Goal: Task Accomplishment & Management: Complete application form

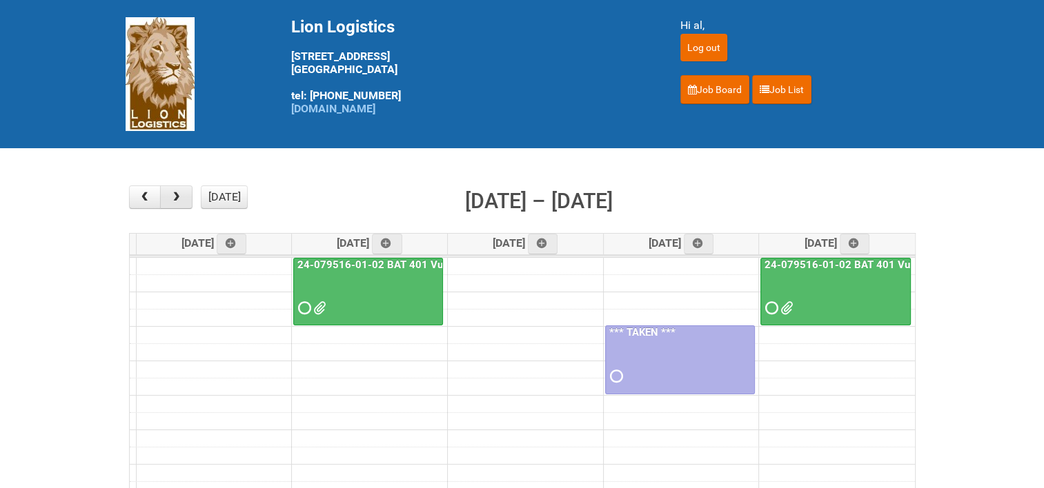
click at [184, 199] on button "button" at bounding box center [176, 197] width 32 height 23
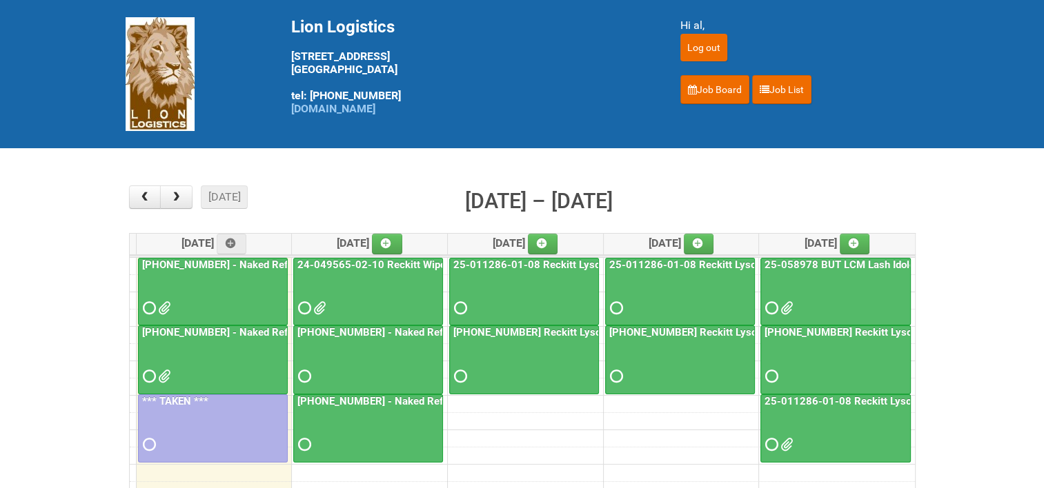
click at [397, 261] on link "24-049565-02-10 Reckitt Wipes HUT Stages 1-3" at bounding box center [413, 265] width 237 height 12
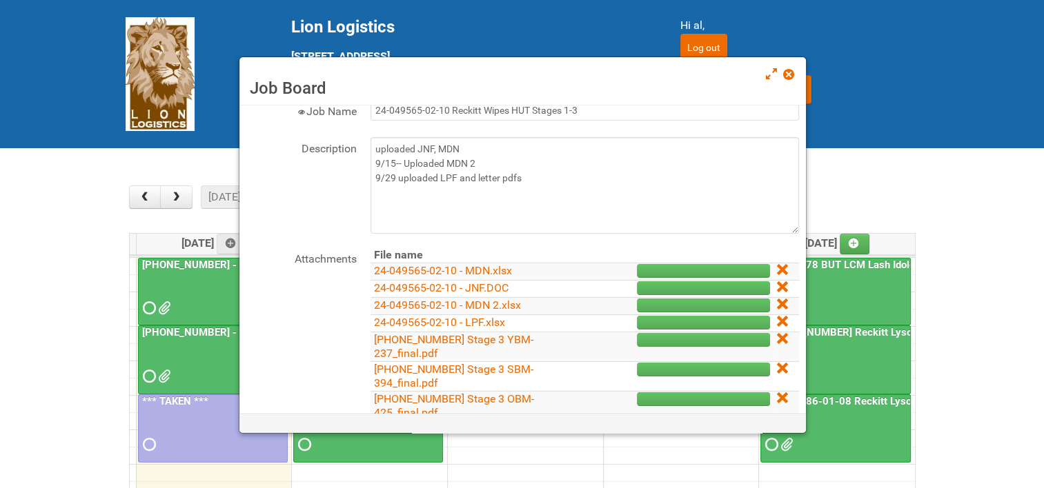
scroll to position [138, 0]
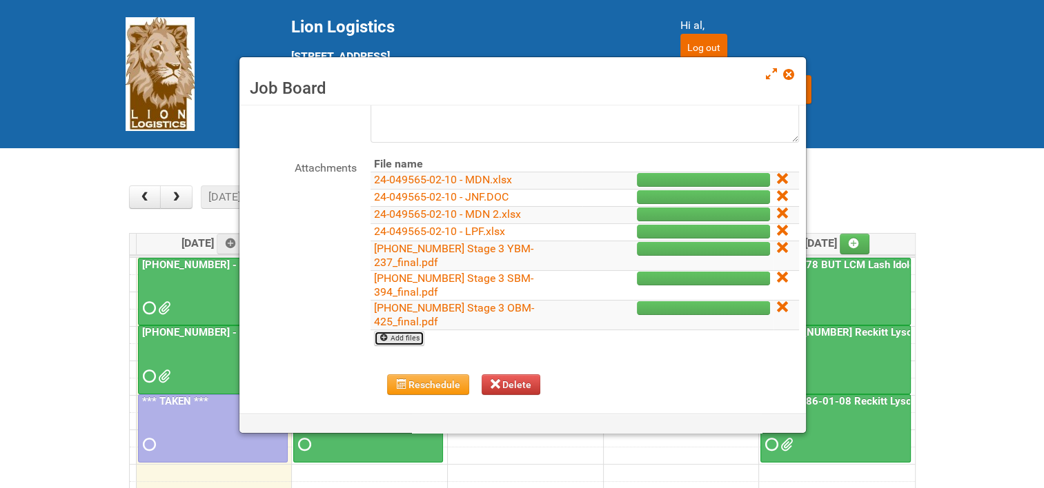
click at [400, 335] on link "Add files" at bounding box center [399, 338] width 50 height 15
type input "C:\fakepath\[PHONE_NUMBER] Reckitt Wipes HUT Stages 1-3 - Lion addresses (code …"
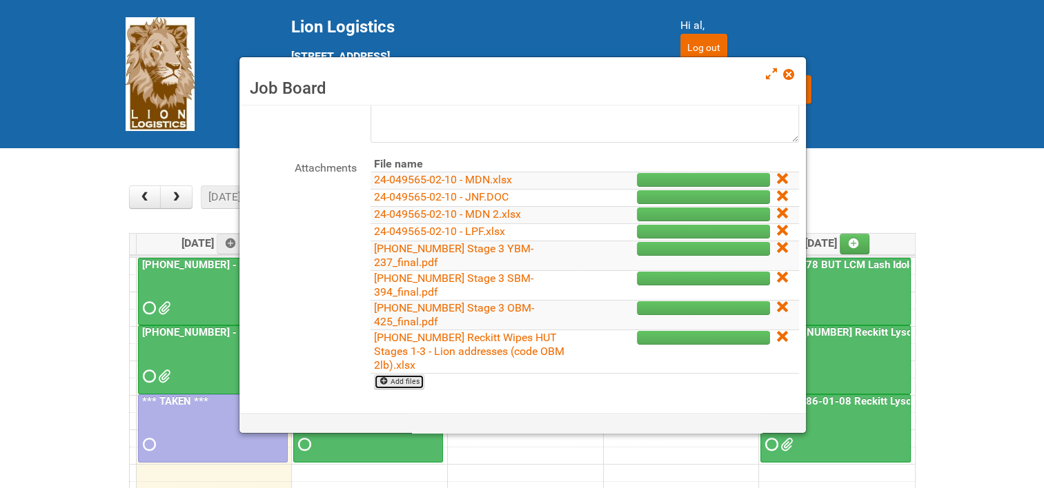
click at [412, 383] on link "Add files" at bounding box center [399, 382] width 50 height 15
type input "C:\fakepath\[PHONE_NUMBER] Reckitt Wipes HUT Stages 1-3 - Lion addresses (codes…"
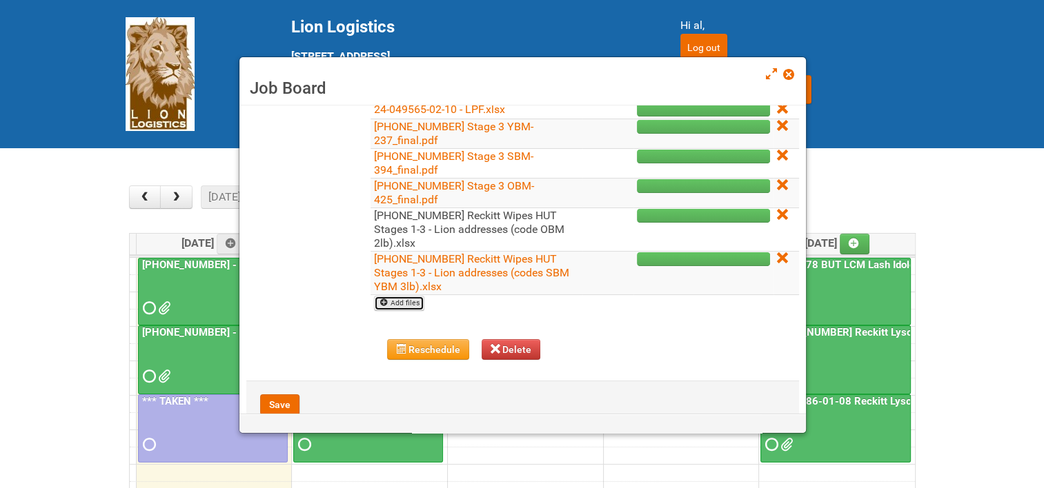
scroll to position [276, 0]
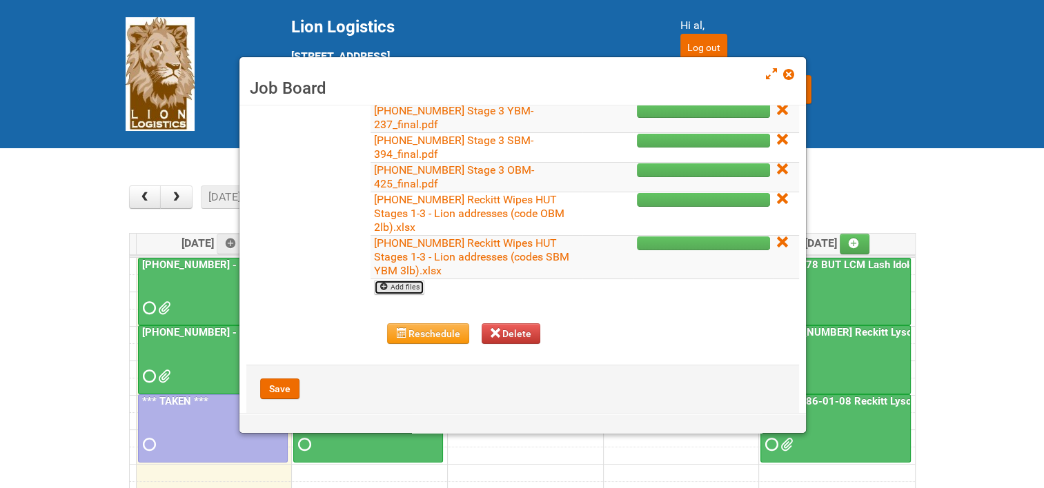
click at [400, 286] on link "Add files" at bounding box center [399, 287] width 50 height 15
type input "C:\fakepath\24-049565-02-10 - MOR - 2lb code OBM-425.xlsm"
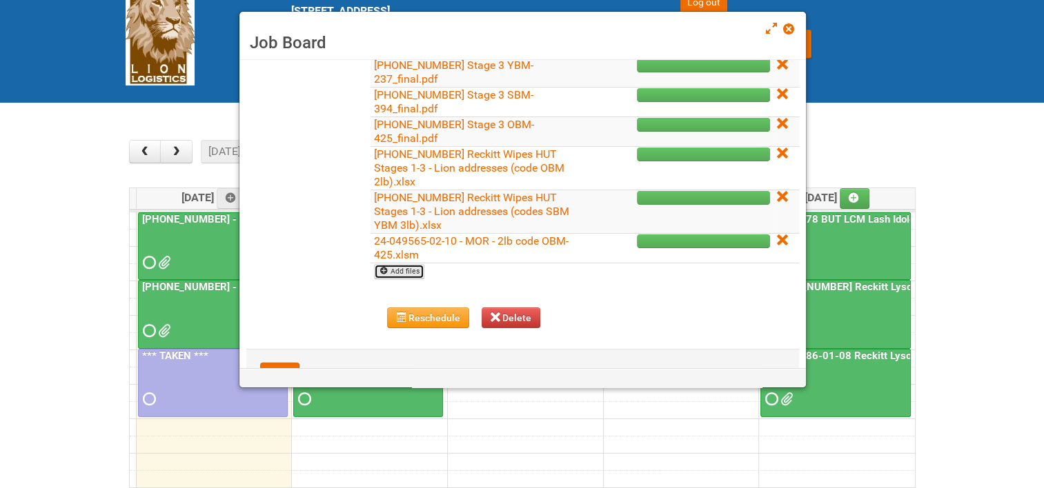
scroll to position [69, 0]
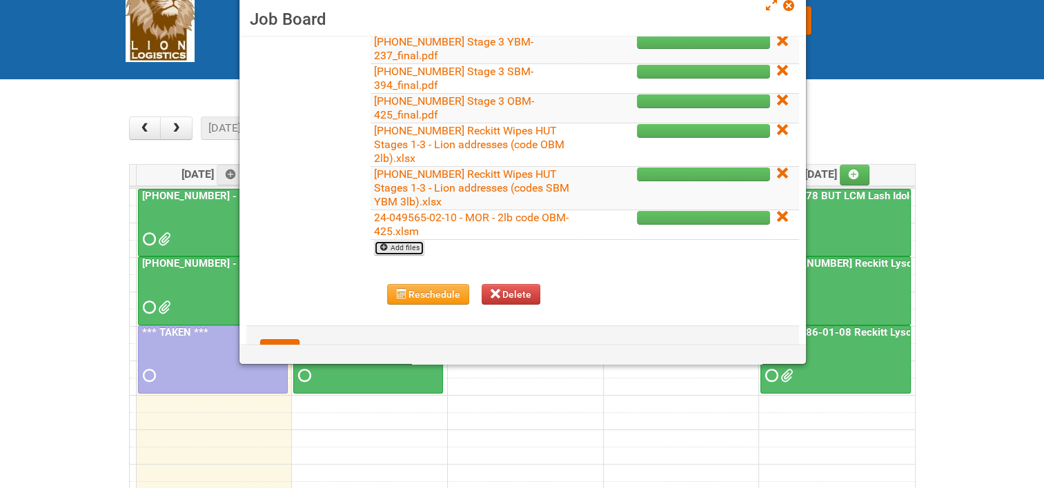
click at [406, 247] on link "Add files" at bounding box center [399, 248] width 50 height 15
type input "C:\fakepath\24-049565-02-10 - MOR - 3lb codes SBM-394 and YBM-237.xlsm"
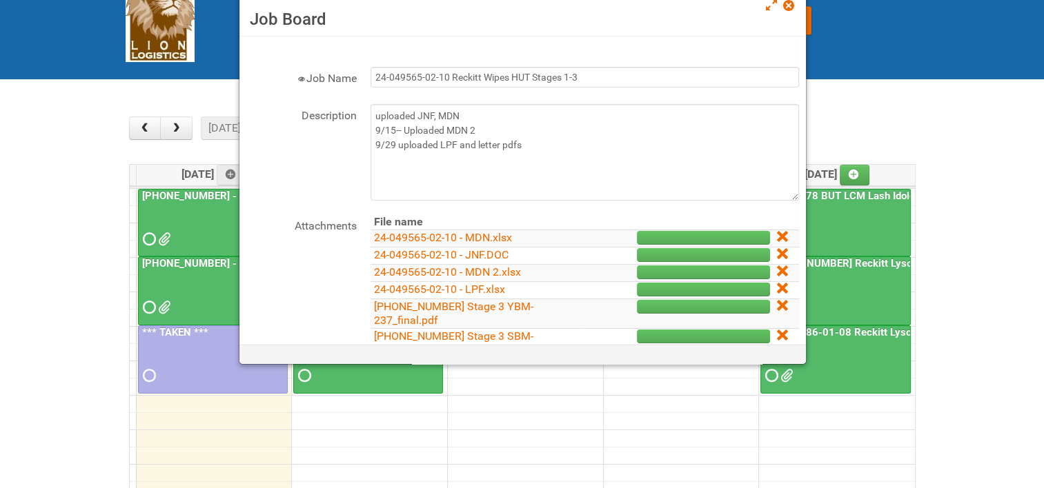
scroll to position [0, 0]
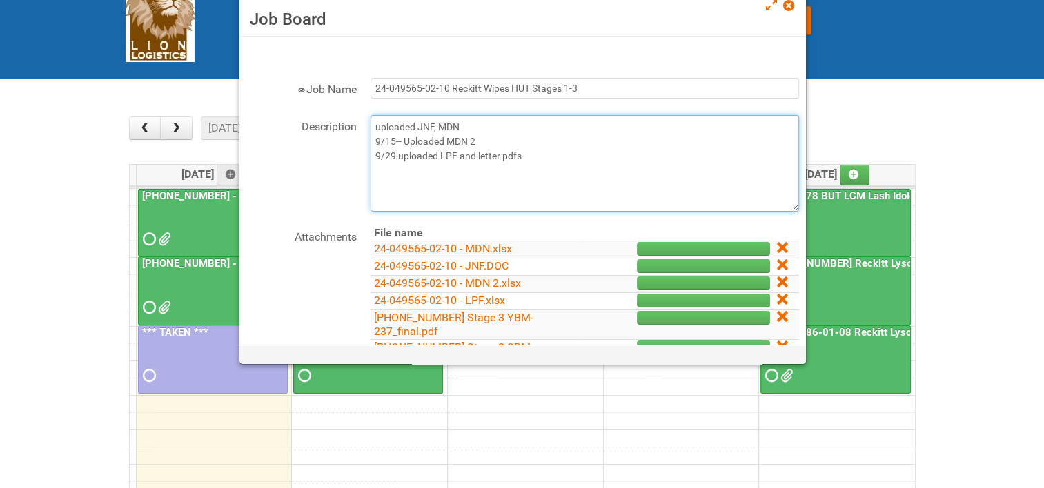
click at [532, 150] on textarea "uploaded JNF, MDN 9/15-- Uploaded MDN 2 9/29 uploaded LPF and letter pdfs" at bounding box center [584, 163] width 428 height 97
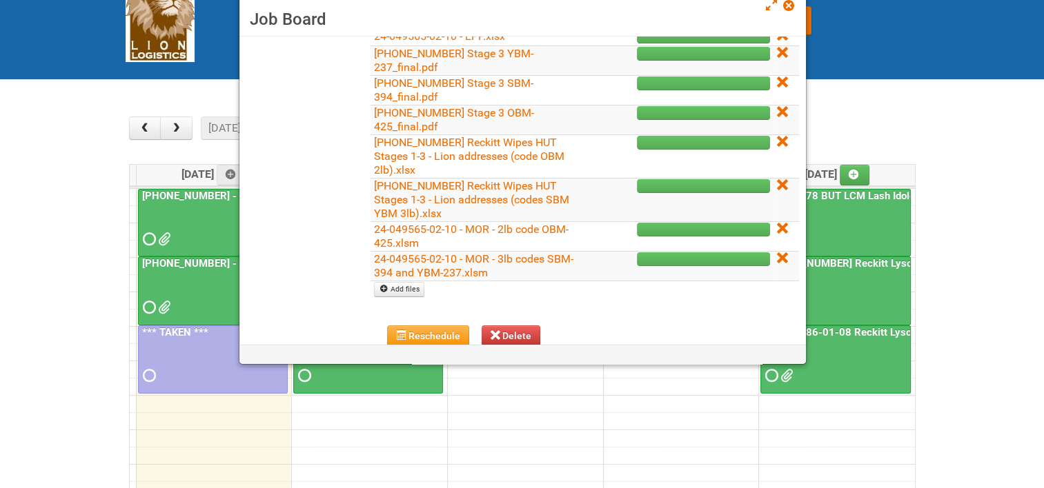
scroll to position [353, 0]
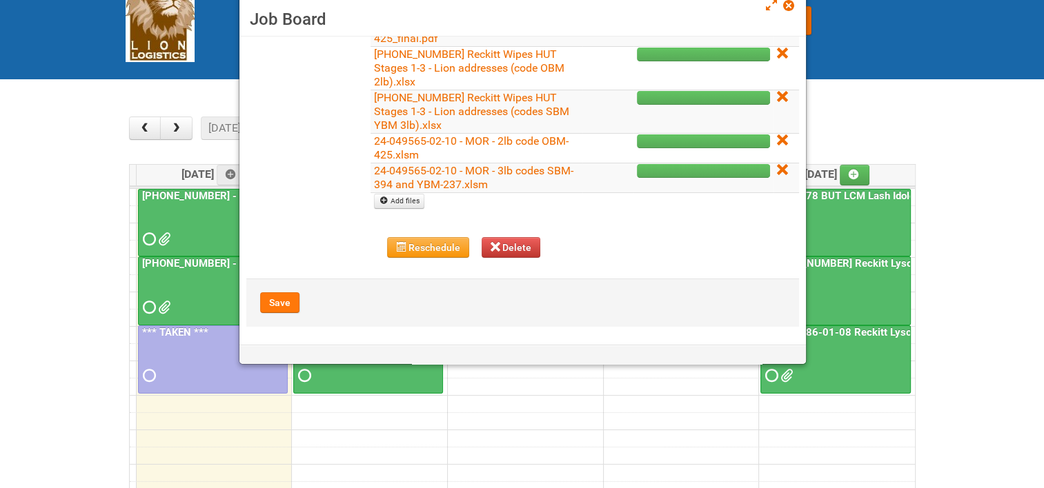
type textarea "uploaded JNF, MDN 9/15-- Uploaded MDN 2 9/29 uploaded LPF and letter pdfs 10/6 …"
click at [280, 295] on button "Save" at bounding box center [279, 303] width 39 height 21
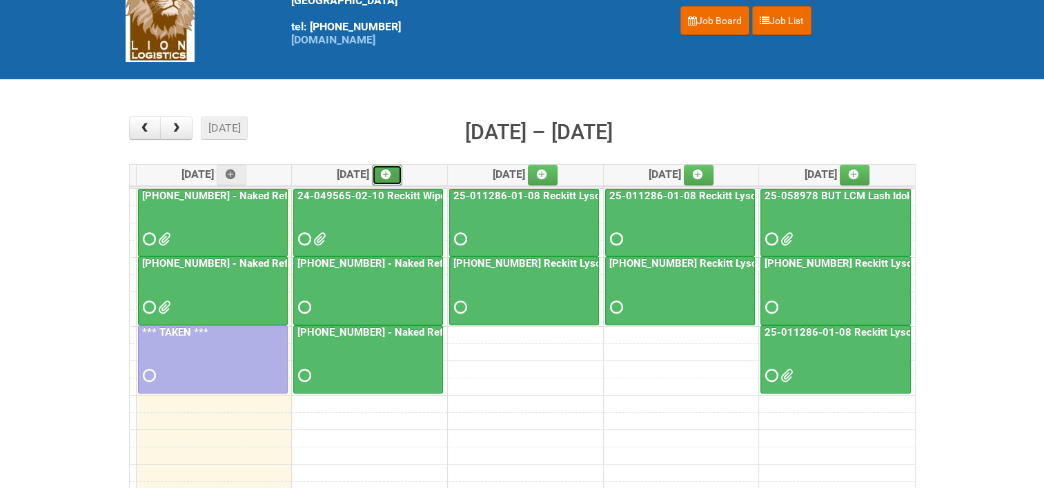
click at [392, 168] on link at bounding box center [387, 175] width 30 height 21
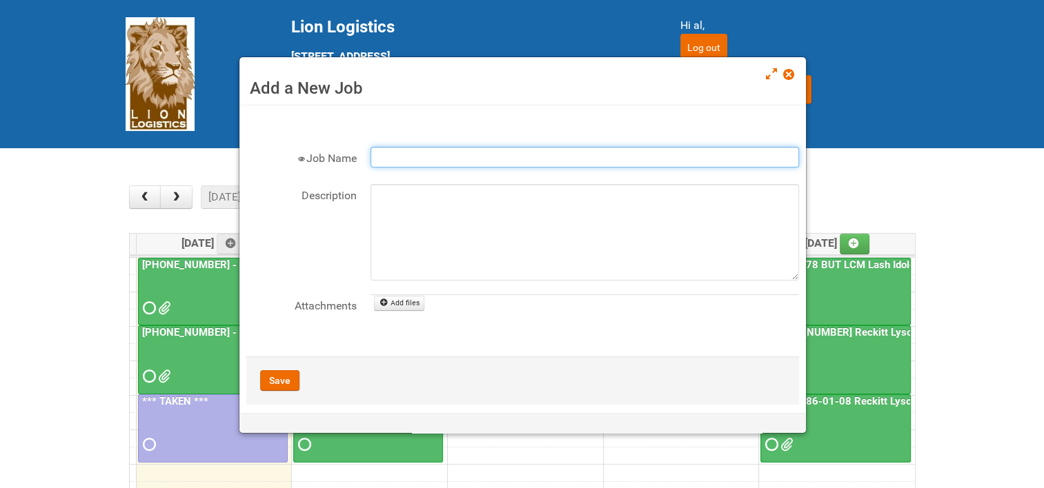
click at [436, 159] on input "Job Name" at bounding box center [584, 157] width 428 height 21
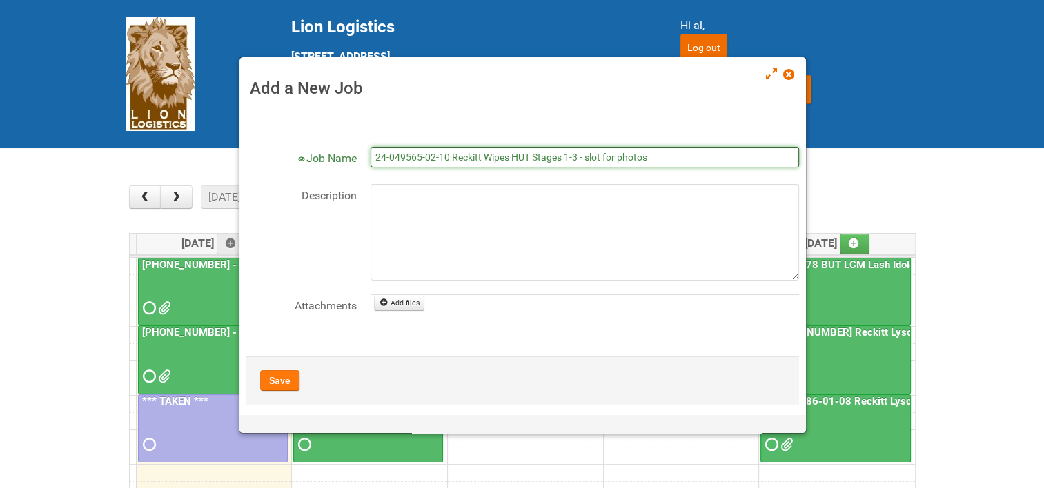
type input "24-049565-02-10 Reckitt Wipes HUT Stages 1-3 - slot for photos"
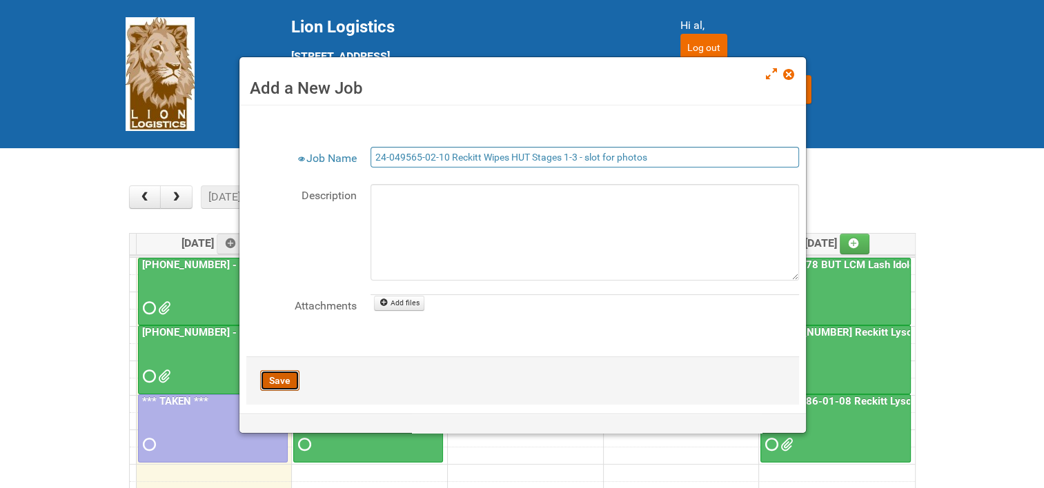
click at [281, 383] on button "Save" at bounding box center [279, 380] width 39 height 21
